Goal: Task Accomplishment & Management: Manage account settings

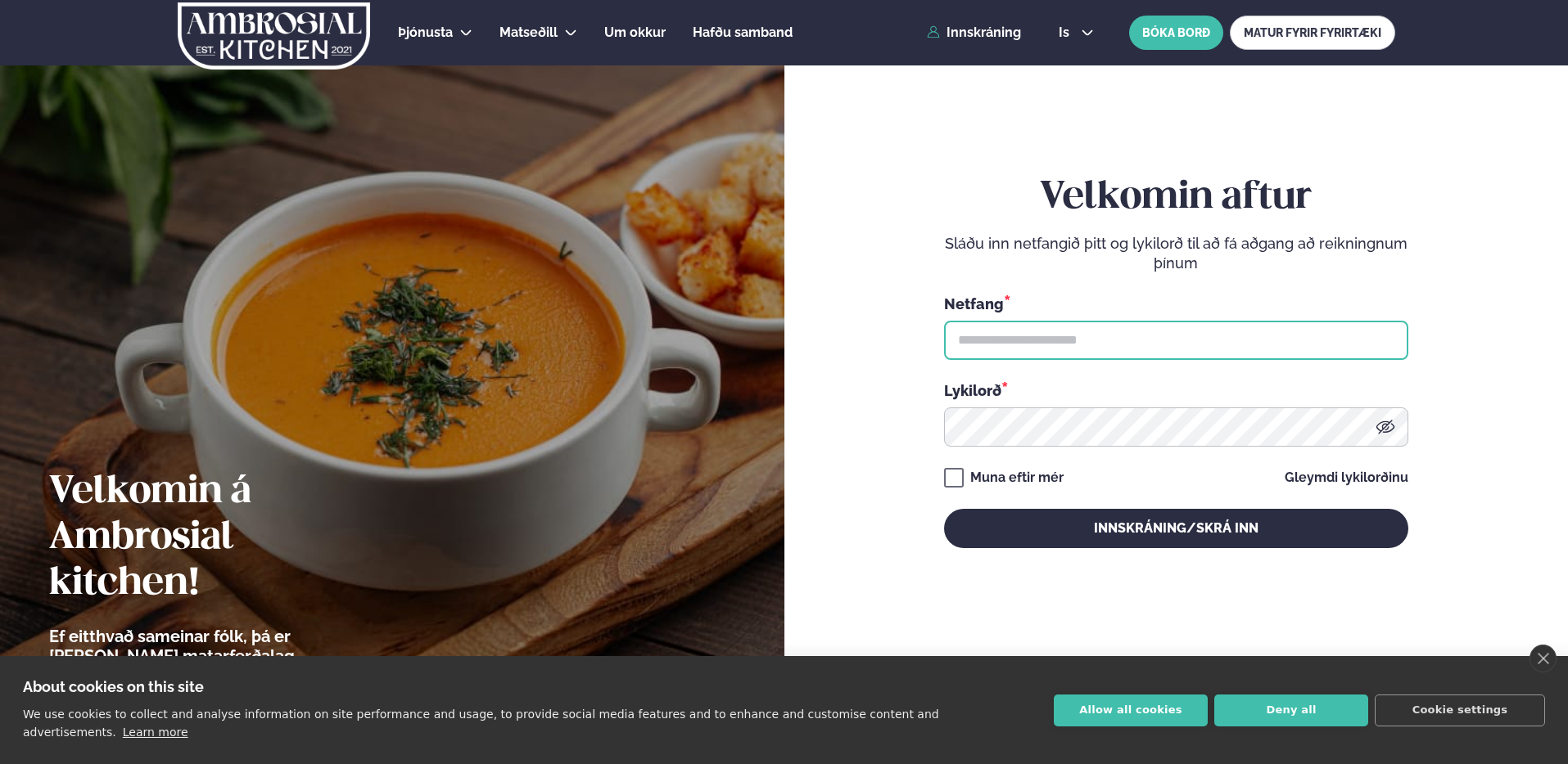
drag, startPoint x: 1259, startPoint y: 331, endPoint x: 1313, endPoint y: 330, distance: 54.0
click at [1260, 331] on input "text" at bounding box center [1176, 340] width 464 height 39
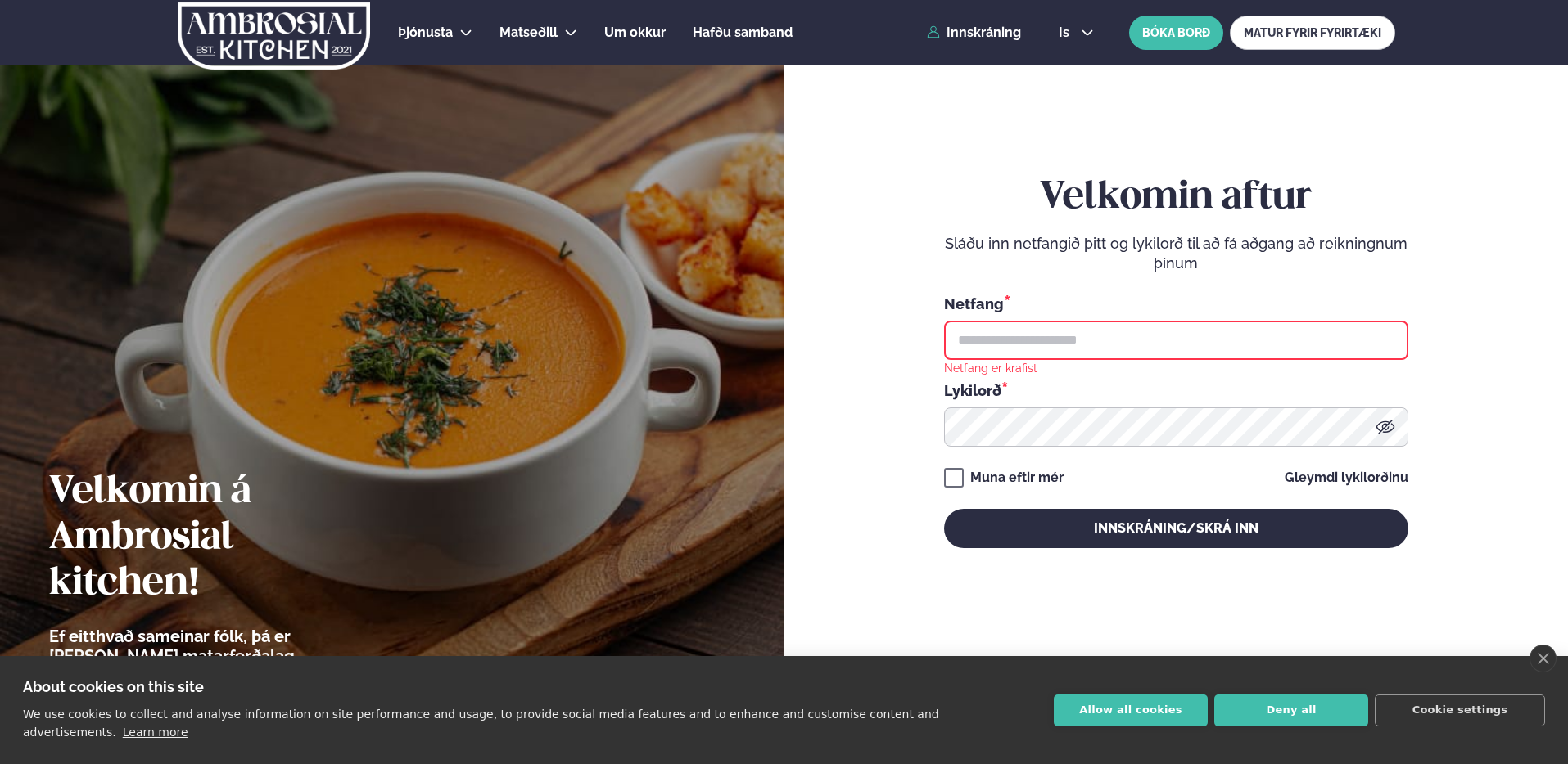
type input "**********"
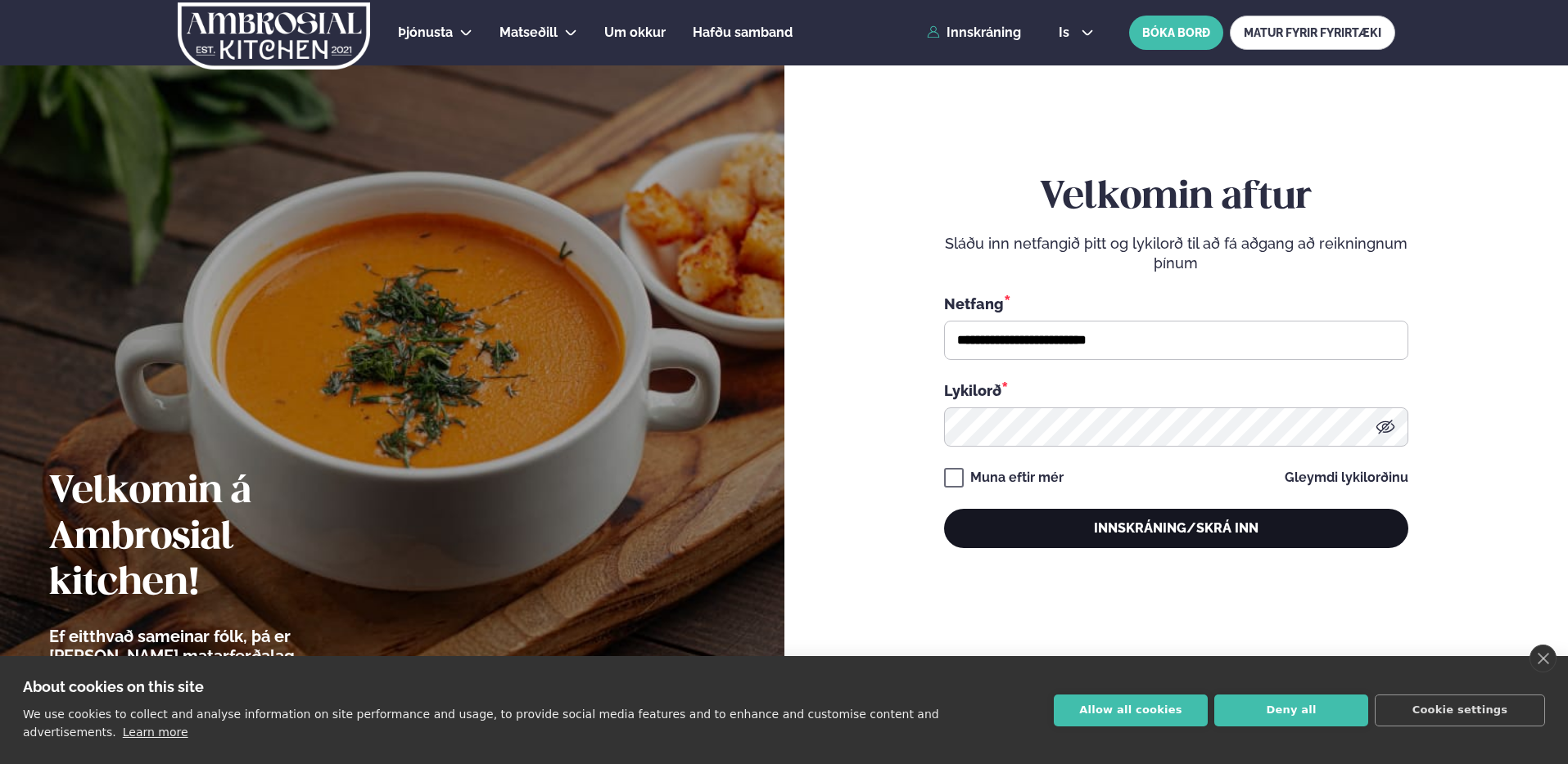
click at [1138, 529] on button "Innskráning/Skrá inn" at bounding box center [1176, 528] width 464 height 39
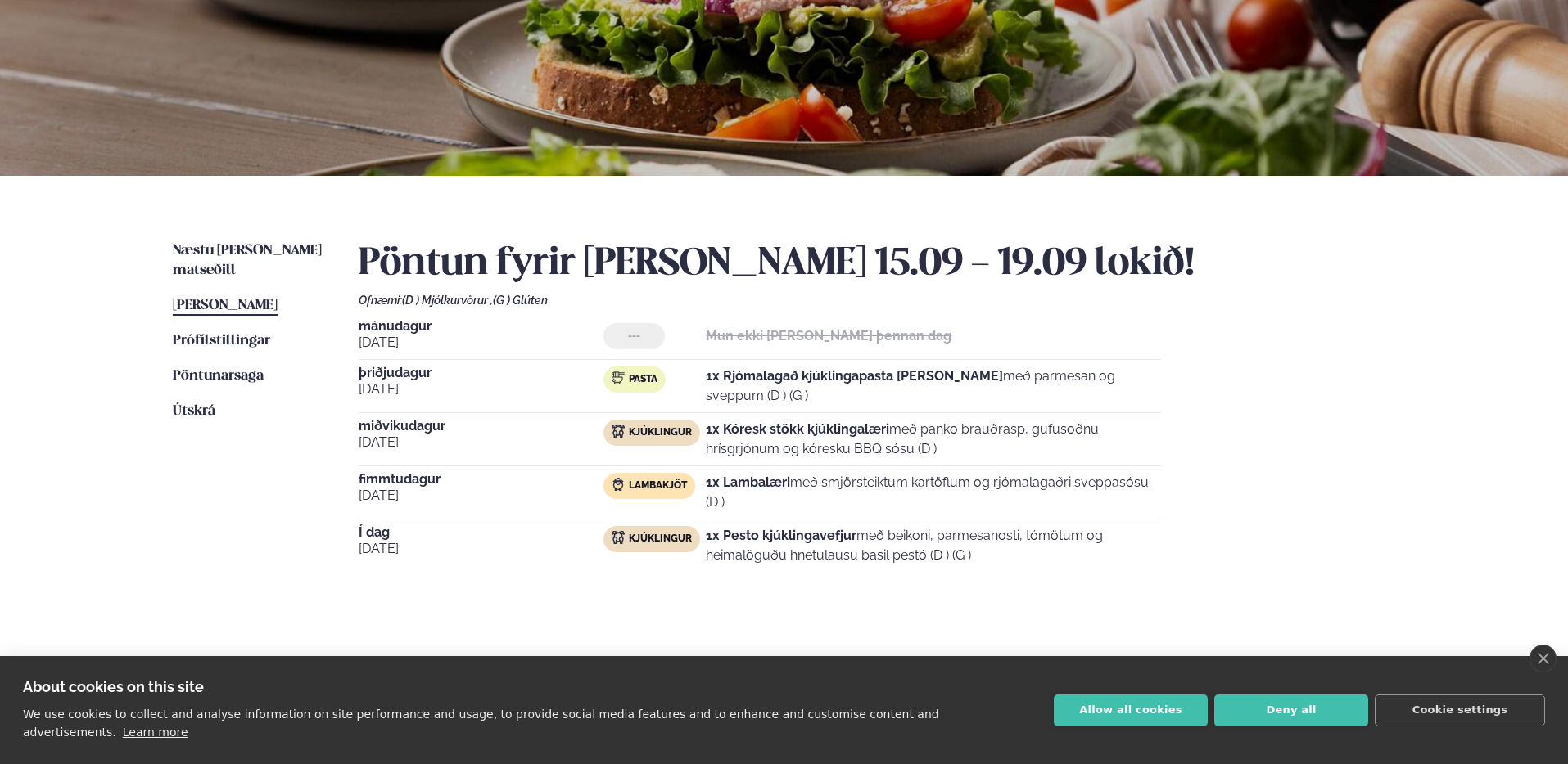
scroll to position [196, 0]
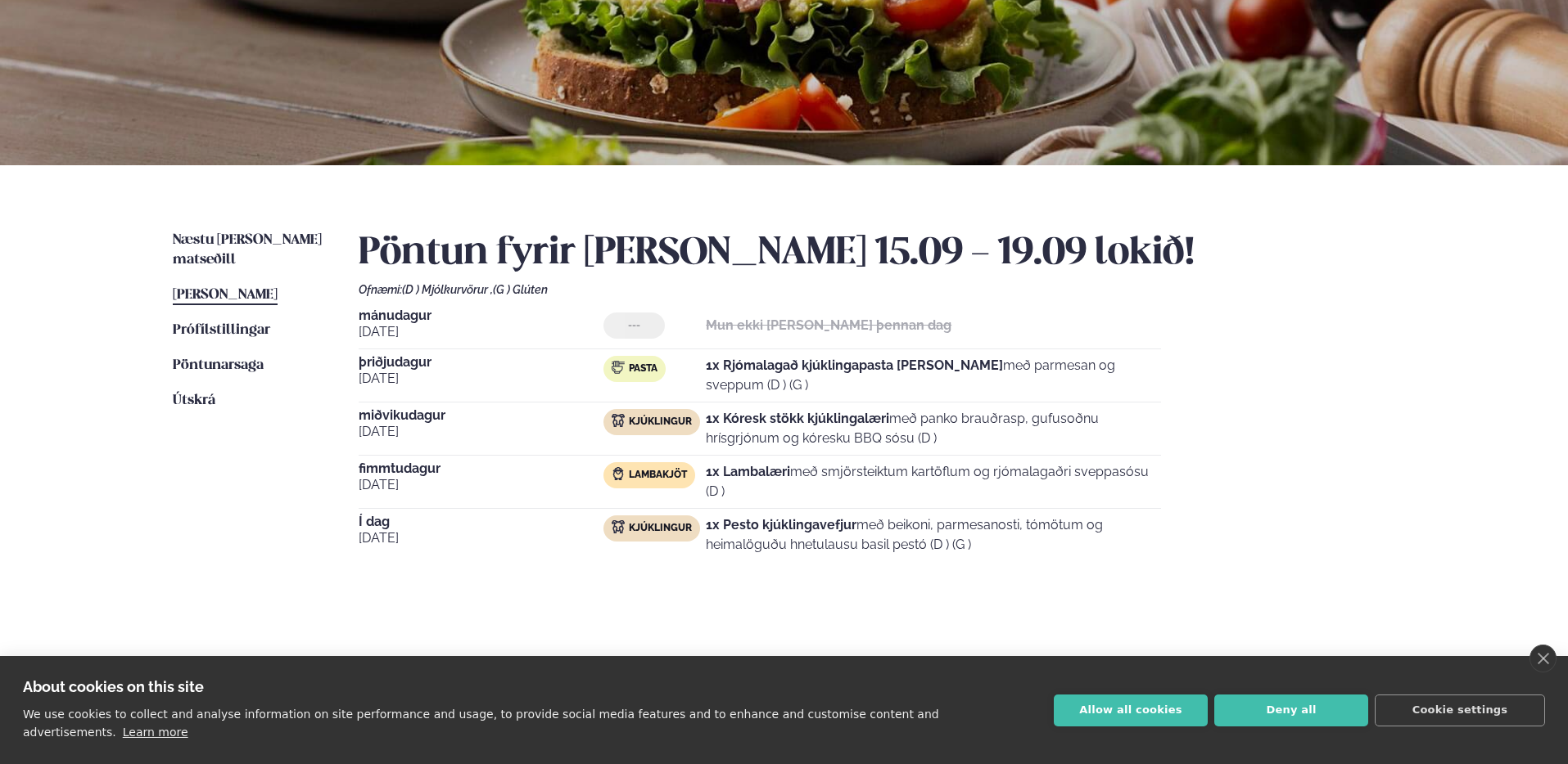
drag, startPoint x: 707, startPoint y: 527, endPoint x: 983, endPoint y: 552, distance: 277.1
click at [983, 552] on p "1x Pesto kjúklingavefjur með beikoni, parmesanosti, tómötum og heimalöguðu hnet…" at bounding box center [933, 534] width 455 height 39
click at [231, 238] on span "Næstu [PERSON_NAME] matseðill" at bounding box center [246, 250] width 149 height 34
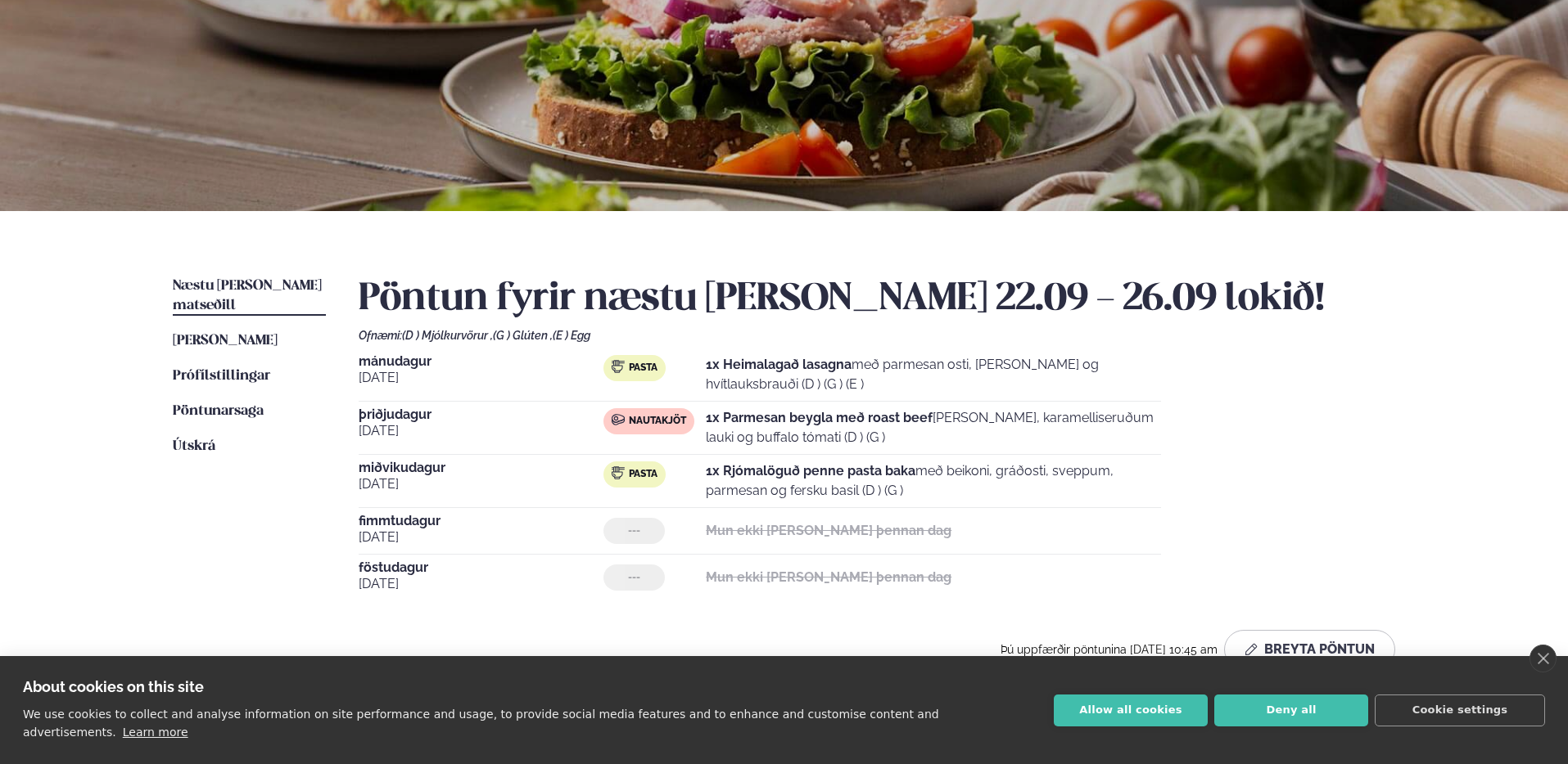
scroll to position [235, 0]
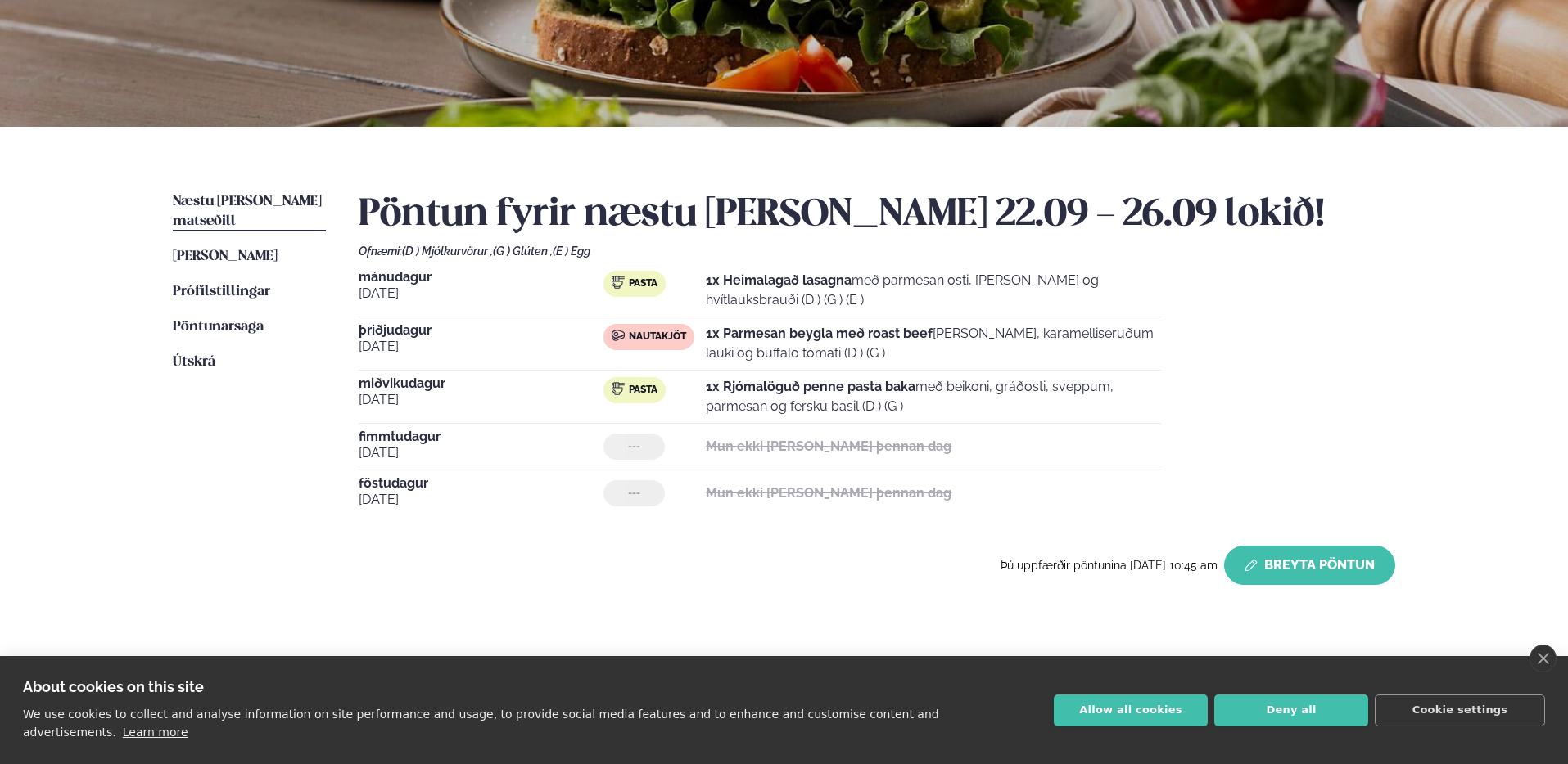
click at [1303, 564] on button "Breyta Pöntun" at bounding box center [1310, 565] width 171 height 39
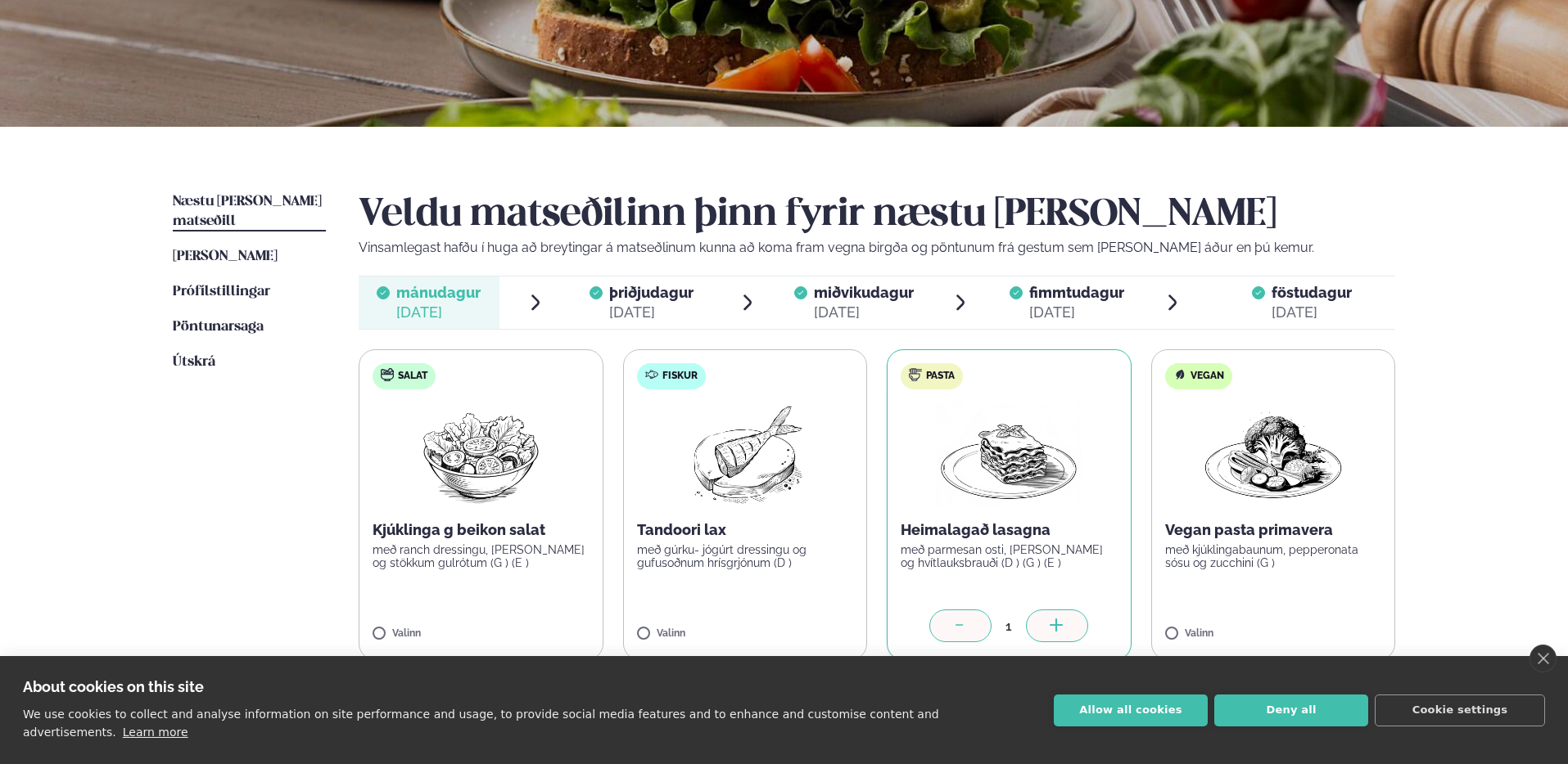
click at [1055, 301] on div "fimmtudagur fim." at bounding box center [1076, 293] width 95 height 20
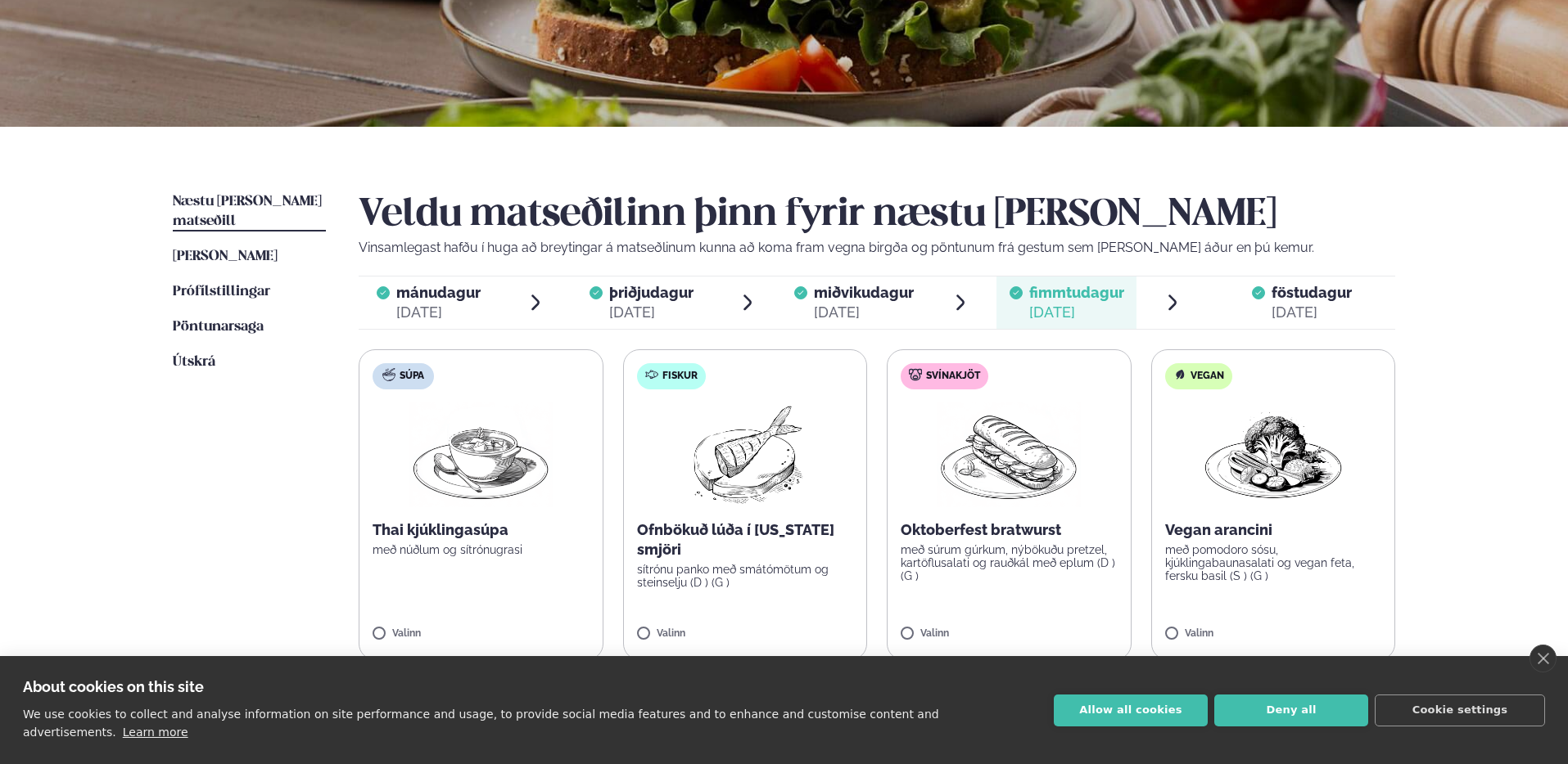
scroll to position [245, 0]
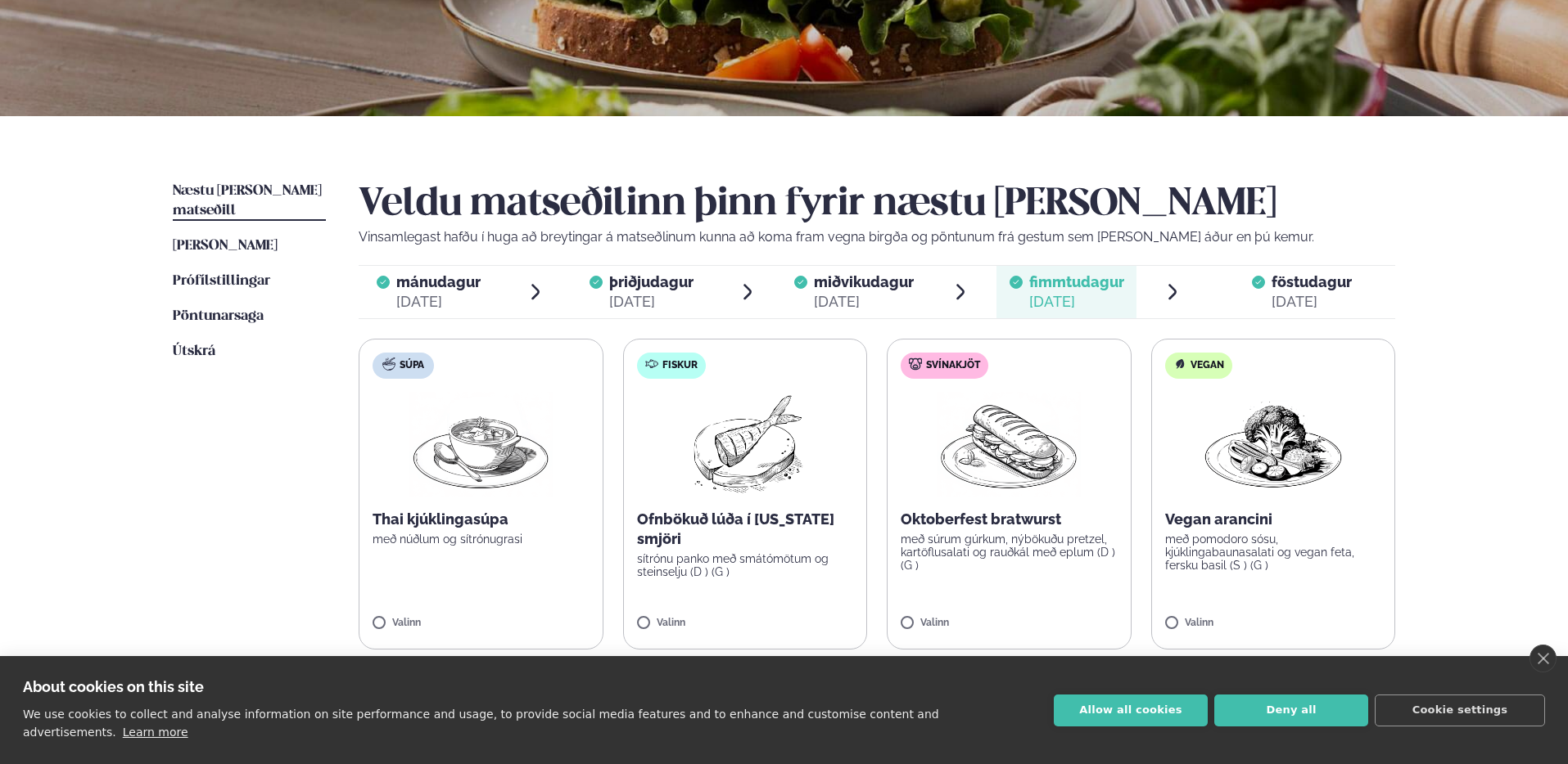
click at [1331, 279] on span "föstudagur" at bounding box center [1312, 282] width 80 height 17
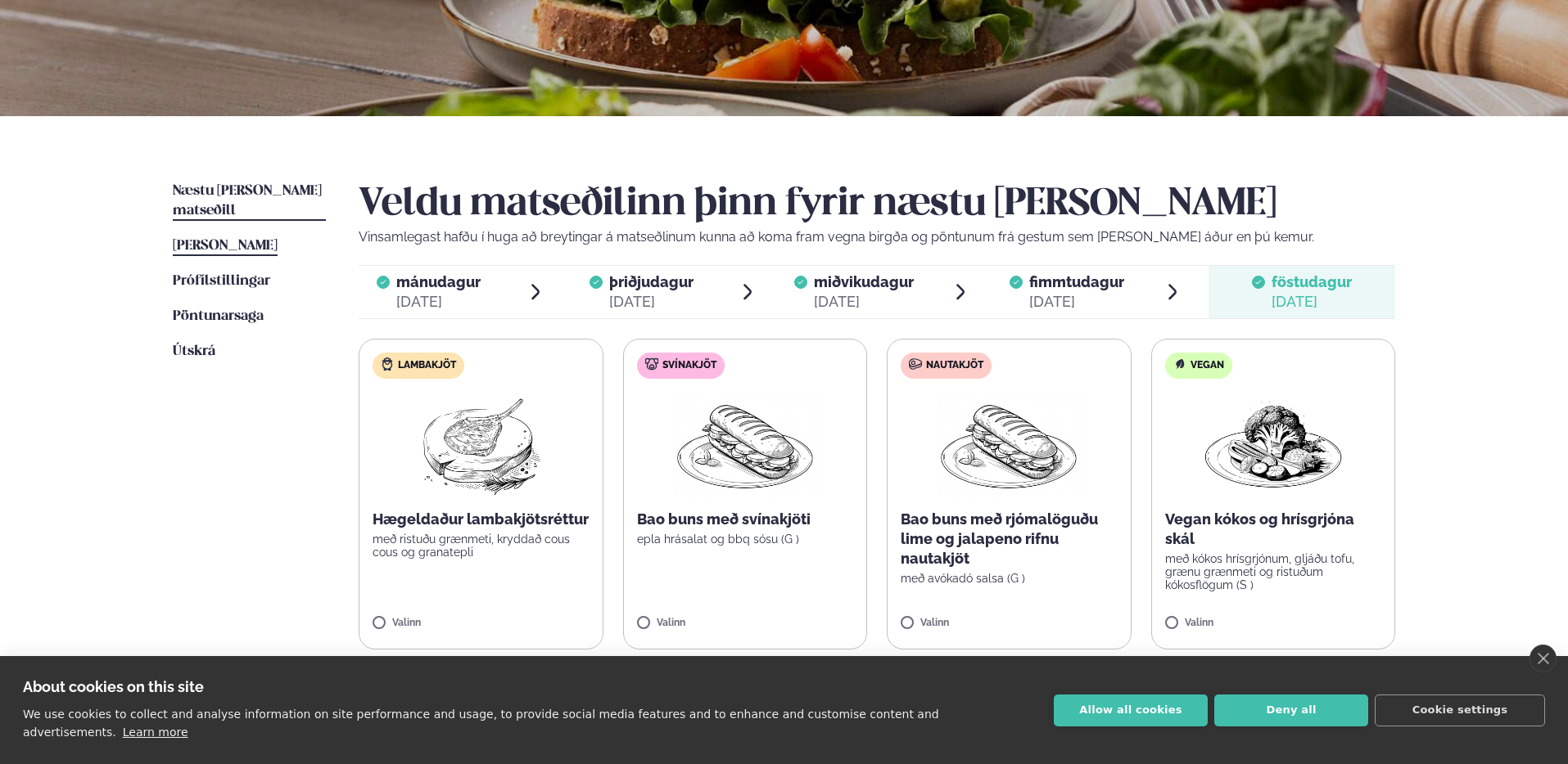
click at [211, 239] on span "[PERSON_NAME]" at bounding box center [224, 245] width 105 height 14
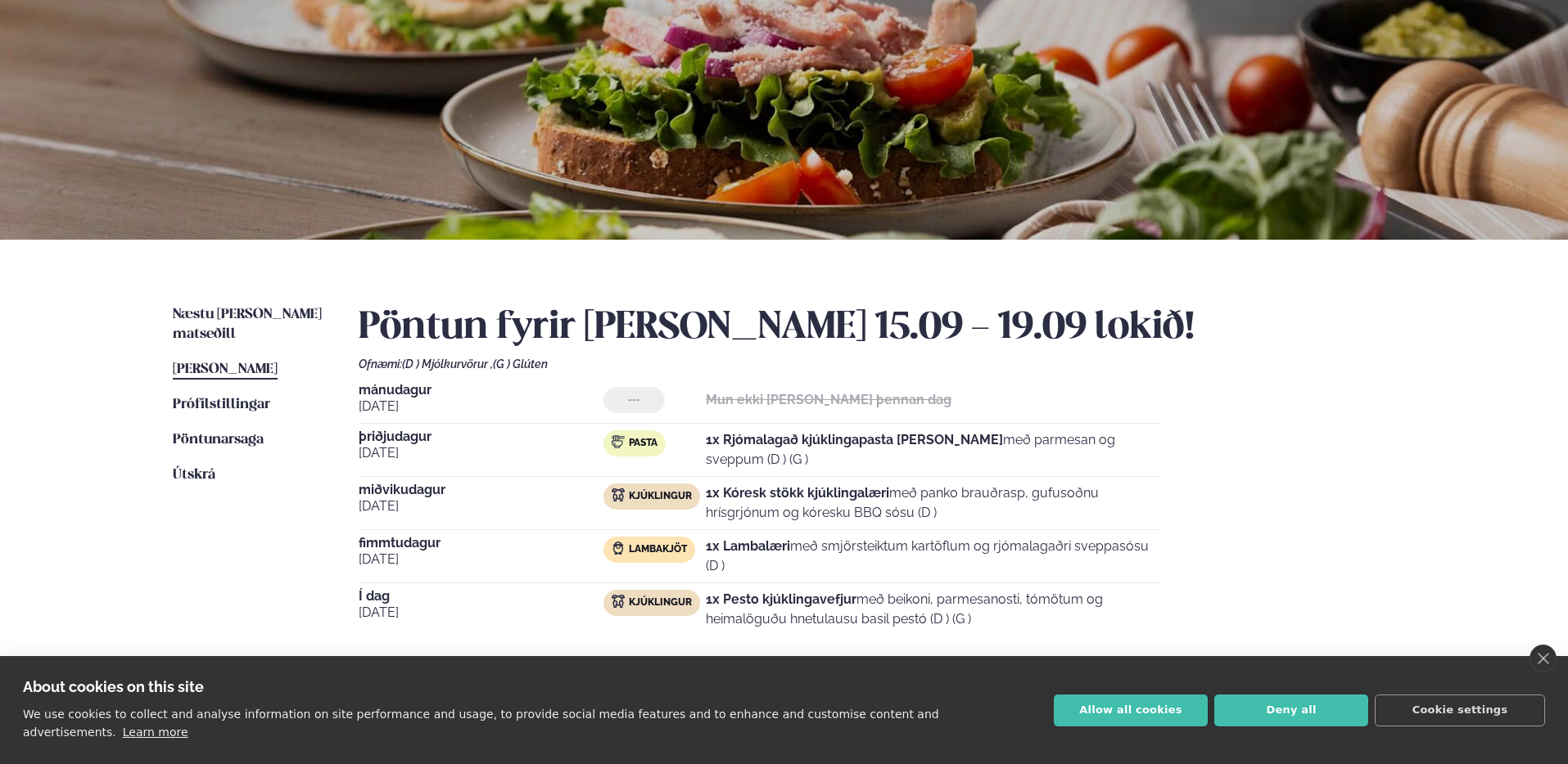
scroll to position [143, 0]
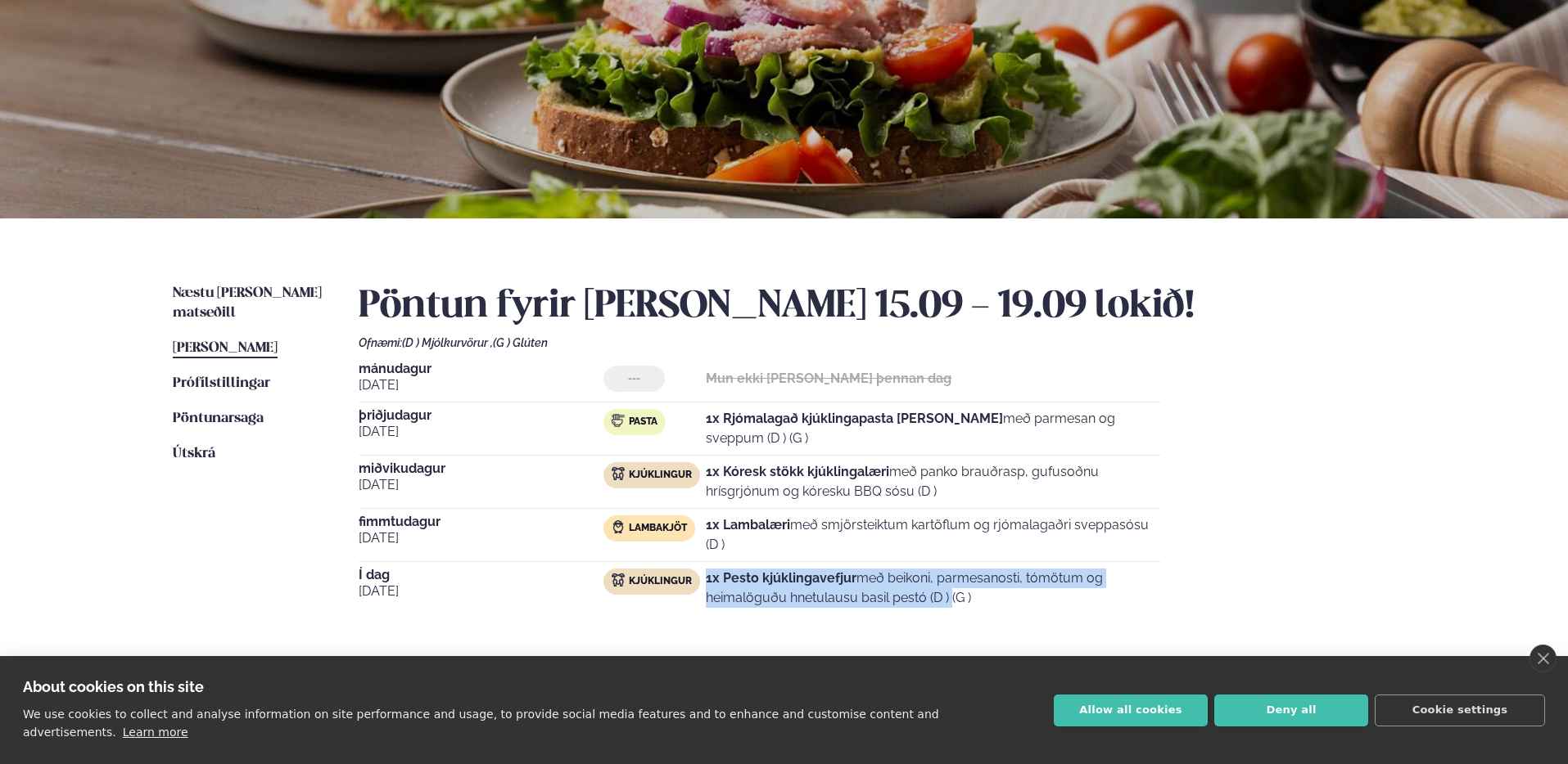
drag, startPoint x: 718, startPoint y: 583, endPoint x: 913, endPoint y: 592, distance: 195.2
click at [913, 592] on div "Kjúklingur 1x Pesto kjúklingavefjur með beikoni, parmesanosti, tómötum og heima…" at bounding box center [881, 588] width 557 height 39
click at [916, 592] on p "1x Pesto kjúklingavefjur með beikoni, parmesanosti, tómötum og heimalöguðu hnet…" at bounding box center [933, 588] width 455 height 39
